Goal: Task Accomplishment & Management: Use online tool/utility

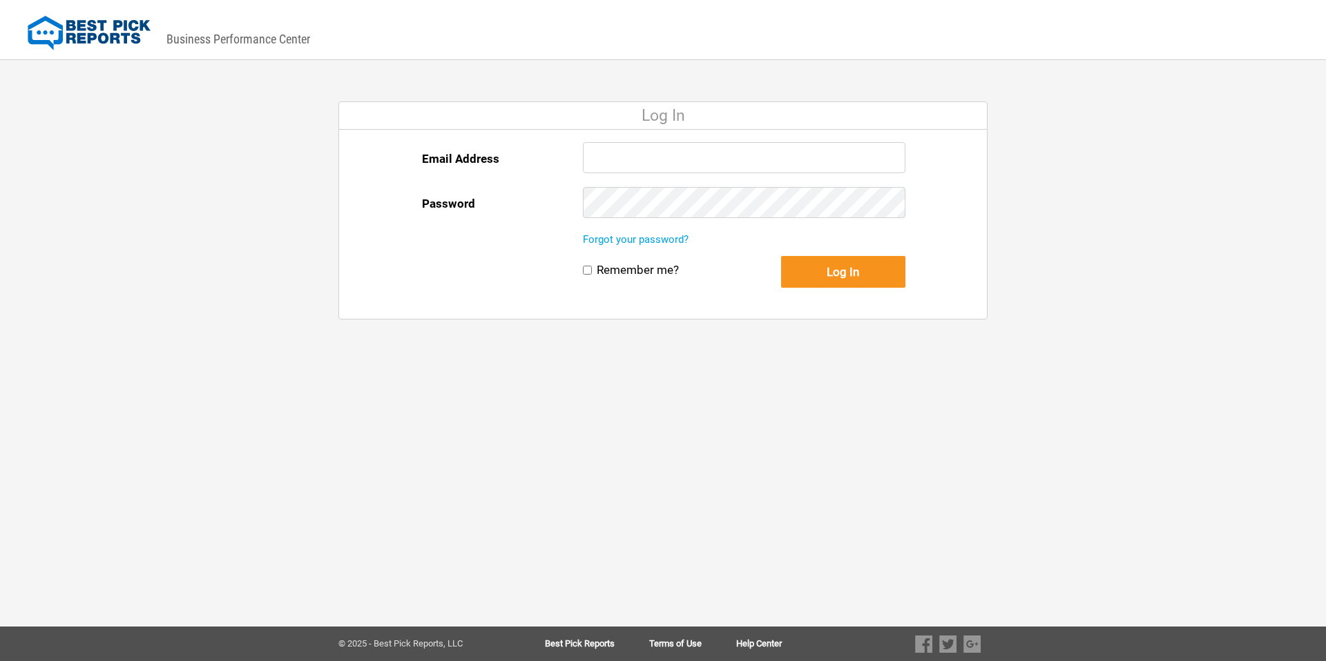
click at [731, 153] on input "Email Address" at bounding box center [744, 157] width 322 height 31
type input "mark@callfirehouse.com"
click at [727, 220] on div at bounding box center [744, 209] width 322 height 45
click at [862, 275] on button "Log In" at bounding box center [843, 272] width 124 height 32
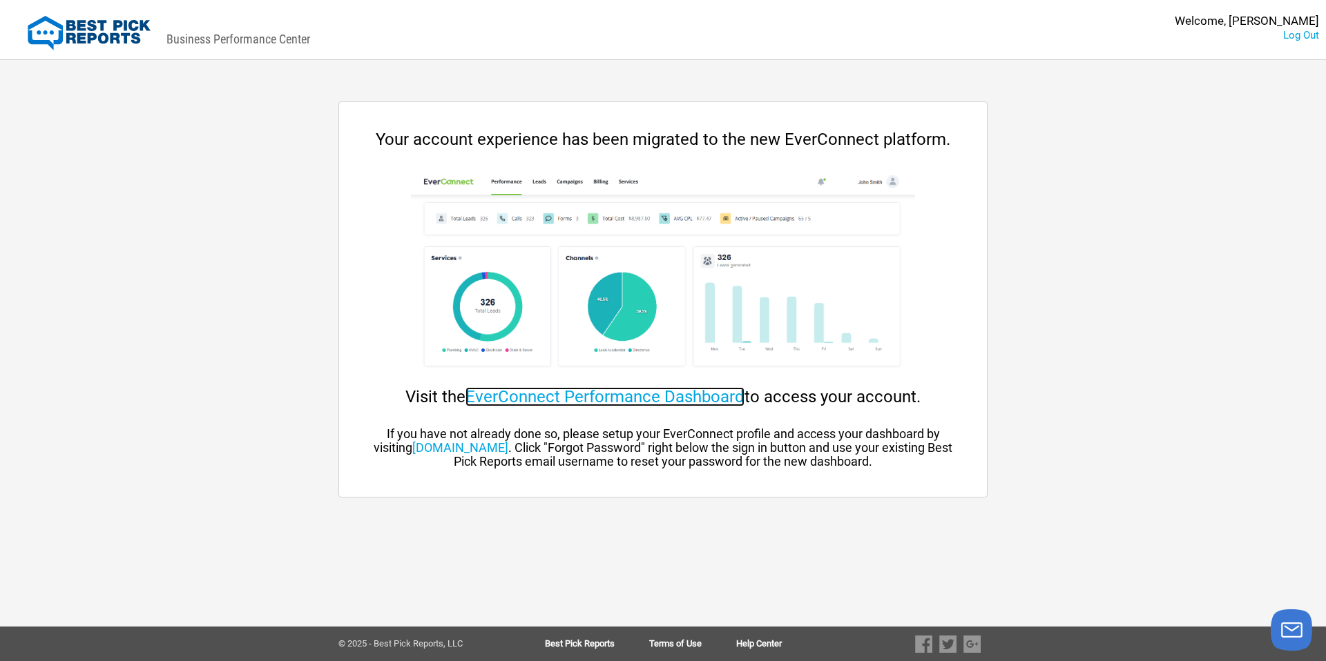
click at [588, 397] on link "EverConnect Performance Dashboard" at bounding box center [604, 396] width 279 height 19
